Goal: Task Accomplishment & Management: Manage account settings

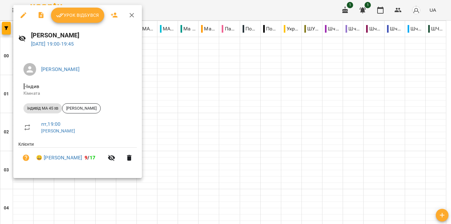
click at [86, 16] on span "Урок відбувся" at bounding box center [77, 15] width 43 height 8
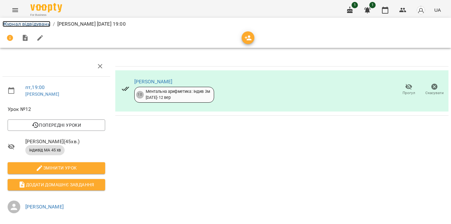
click at [29, 23] on link "Журнал відвідувань" at bounding box center [27, 24] width 48 height 6
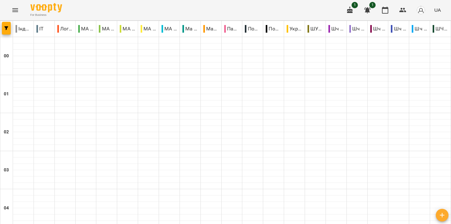
click at [117, 8] on div "For Business 1 1 UA" at bounding box center [225, 10] width 451 height 20
click at [148, 138] on div at bounding box center [148, 138] width 21 height 0
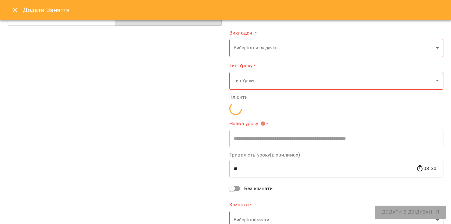
scroll to position [46, 0]
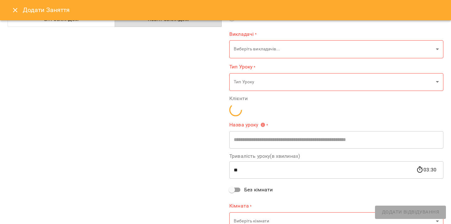
type input "**********"
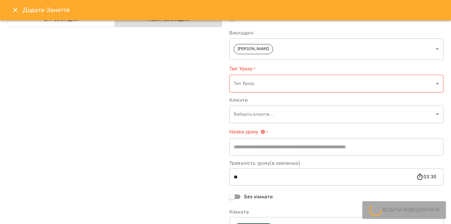
click at [14, 9] on icon "Close" at bounding box center [15, 10] width 4 height 4
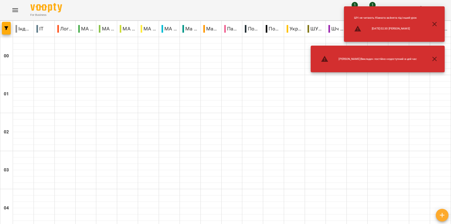
scroll to position [705, 0]
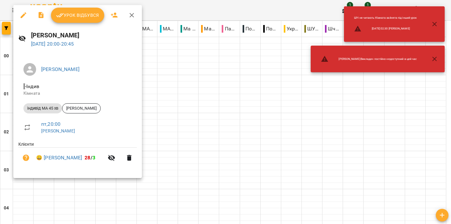
click at [174, 12] on div at bounding box center [225, 112] width 451 height 224
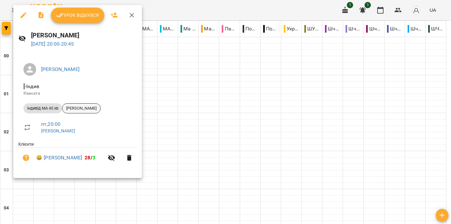
click at [98, 110] on span "[PERSON_NAME]" at bounding box center [81, 108] width 38 height 6
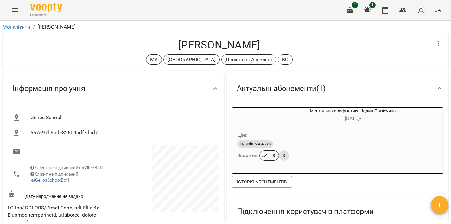
click at [13, 13] on icon "Menu" at bounding box center [15, 10] width 8 height 8
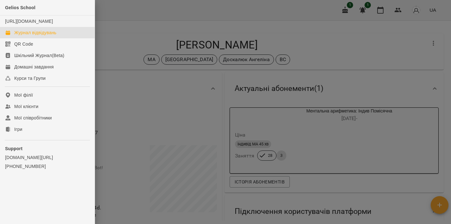
click at [34, 36] on div "Журнал відвідувань" at bounding box center [35, 32] width 42 height 6
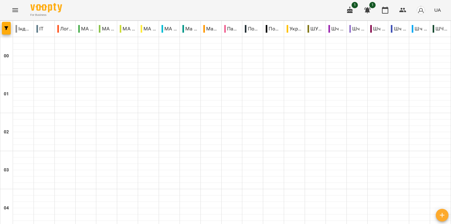
scroll to position [711, 0]
